Goal: Task Accomplishment & Management: Manage account settings

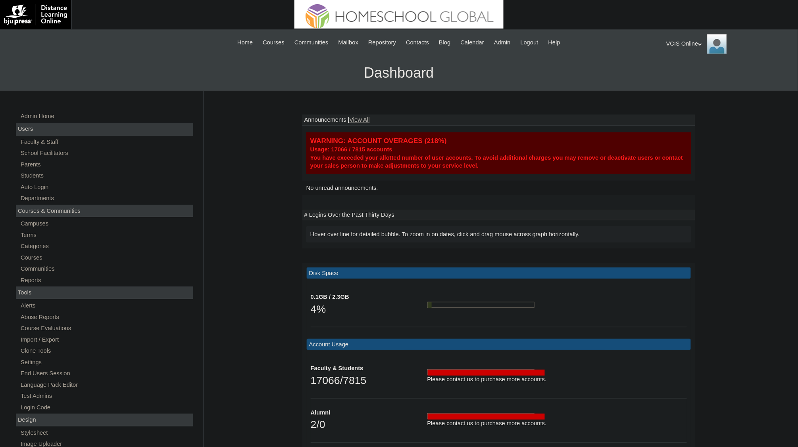
click at [38, 168] on div "Admin Home Users Faculty & Staff School Facilitators Parents Students Auto Logi…" at bounding box center [105, 367] width 187 height 513
click at [36, 167] on link "Parents" at bounding box center [106, 165] width 173 height 10
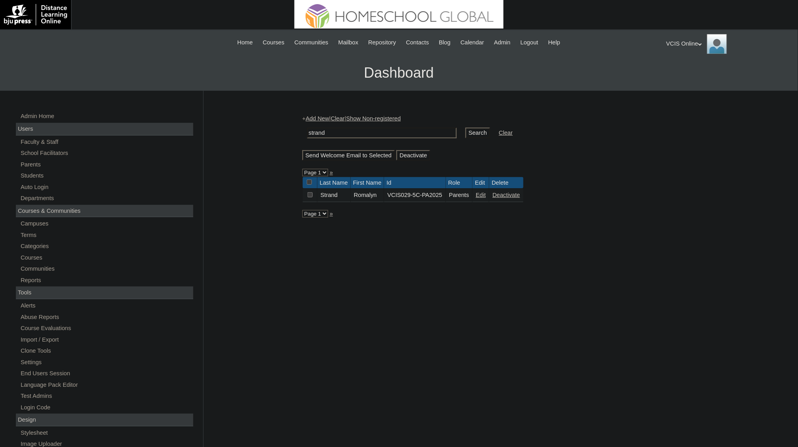
click at [522, 202] on td "Deactivate" at bounding box center [506, 195] width 34 height 13
click at [520, 198] on link "Deactivate" at bounding box center [505, 195] width 27 height 6
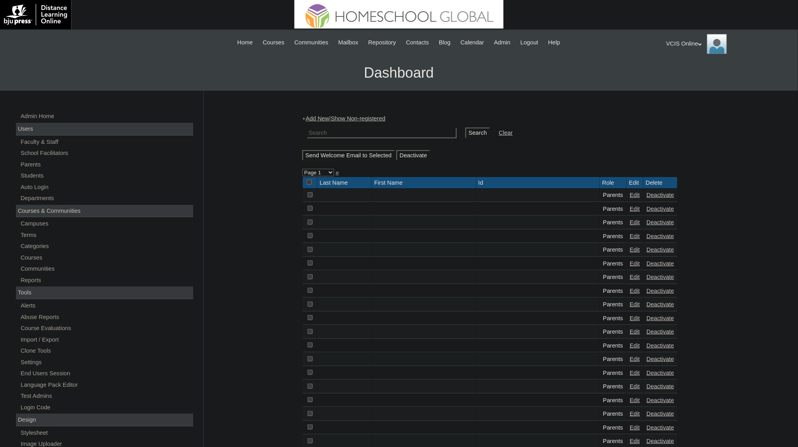
click at [425, 157] on input "Deactivate" at bounding box center [413, 155] width 34 height 11
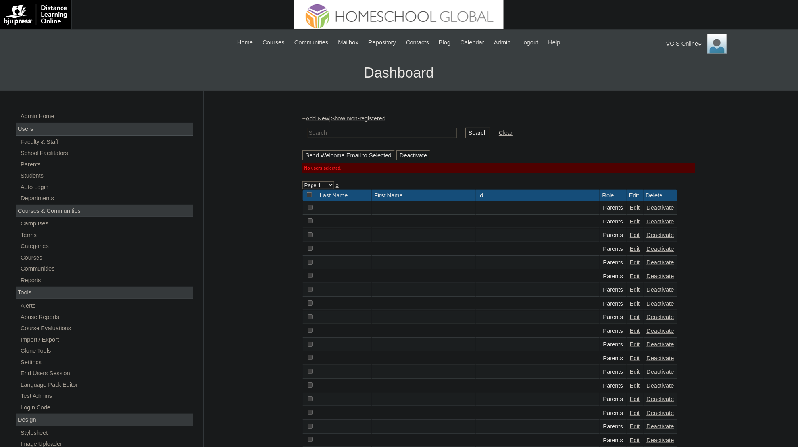
click at [358, 118] on link "Show Non-registered" at bounding box center [358, 118] width 55 height 6
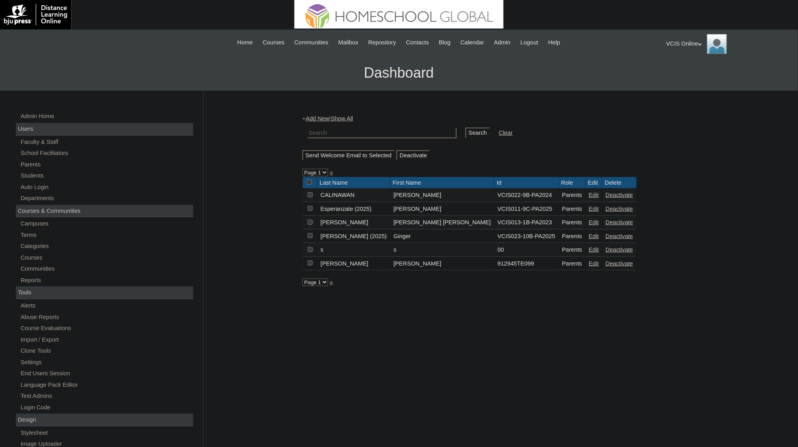
click at [387, 127] on td at bounding box center [381, 133] width 157 height 19
click at [391, 130] on input "text" at bounding box center [382, 133] width 150 height 11
type input "strand"
click at [465, 132] on input "Search" at bounding box center [477, 133] width 25 height 11
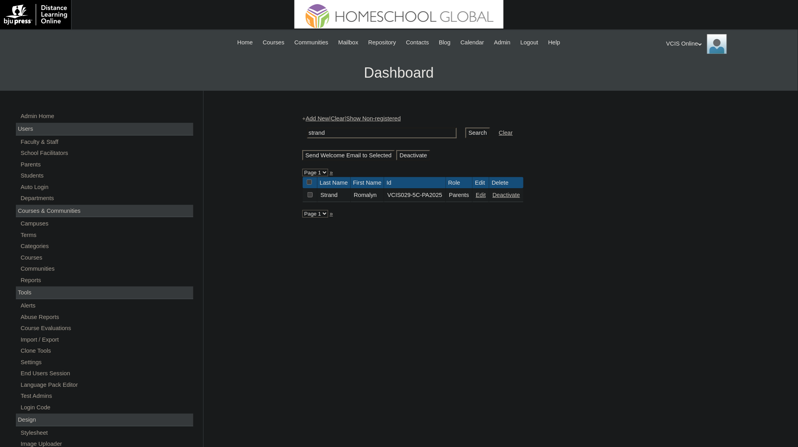
click at [310, 184] on input "checkbox" at bounding box center [309, 182] width 5 height 5
checkbox input "true"
click at [430, 154] on input "Deactivate" at bounding box center [413, 155] width 34 height 11
click at [36, 173] on link "Students" at bounding box center [106, 176] width 173 height 10
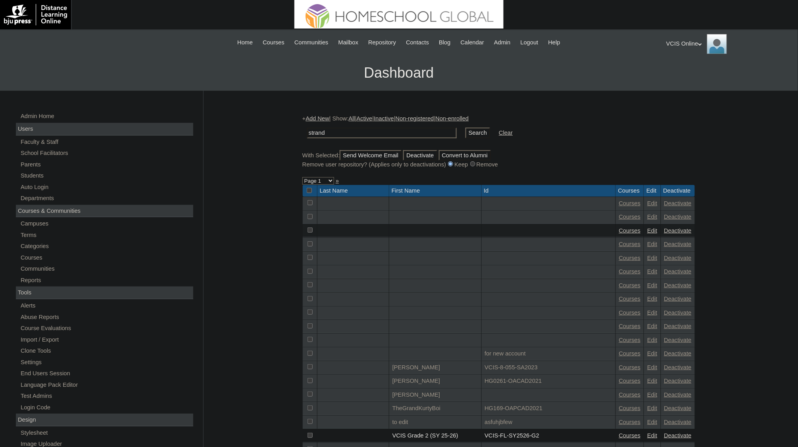
type input "strand"
click at [465, 132] on input "Search" at bounding box center [477, 133] width 25 height 11
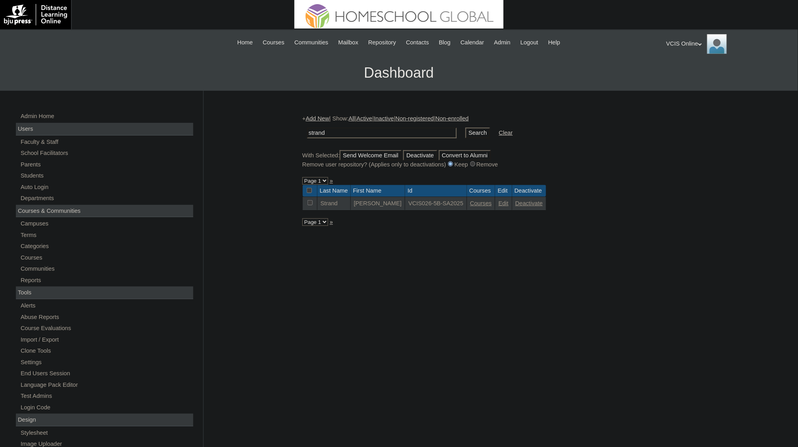
click at [309, 192] on input "checkbox" at bounding box center [309, 190] width 5 height 5
checkbox input "true"
click at [499, 166] on div "Remove user repository? (Applies only to deactivations) Keep Remove" at bounding box center [498, 165] width 393 height 8
click at [475, 166] on input "radio" at bounding box center [472, 163] width 5 height 5
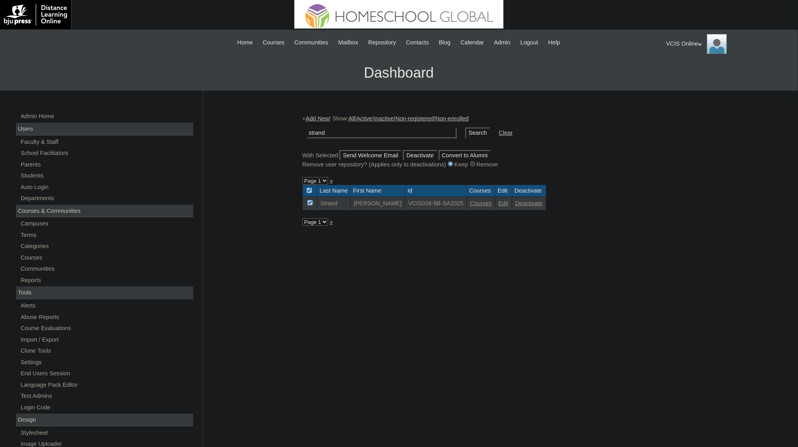
radio input "true"
click at [437, 155] on input "Deactivate" at bounding box center [420, 155] width 34 height 11
click at [292, 352] on div "Admin Home Users Faculty & Staff School Facilitators Parents Students Auto Logi…" at bounding box center [399, 364] width 798 height 547
